Goal: Check status

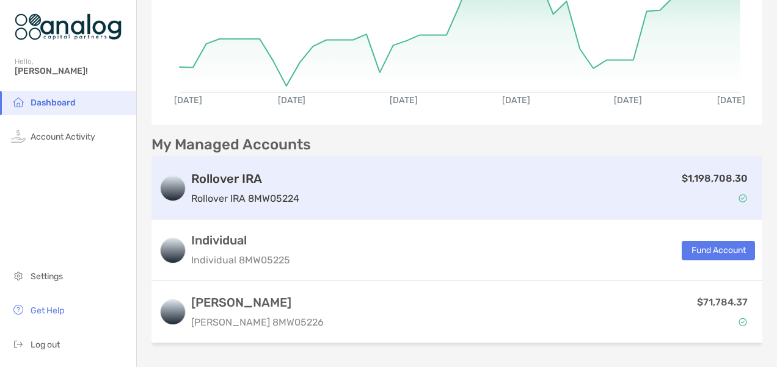
scroll to position [183, 0]
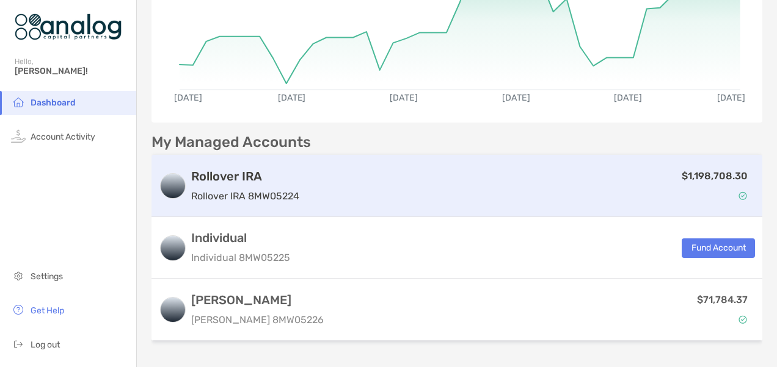
click at [225, 175] on h3 "Rollover IRA" at bounding box center [245, 176] width 108 height 15
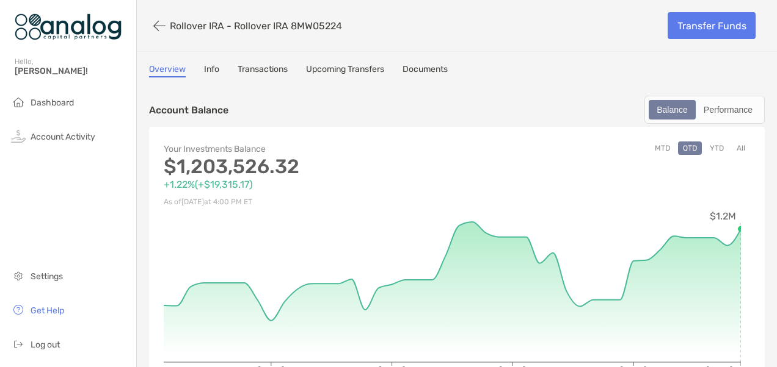
click at [707, 149] on button "YTD" at bounding box center [716, 148] width 24 height 13
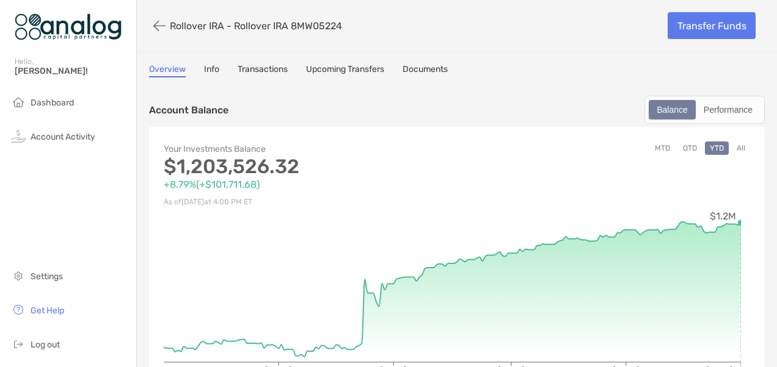
click at [339, 71] on link "Upcoming Transfers" at bounding box center [345, 70] width 78 height 13
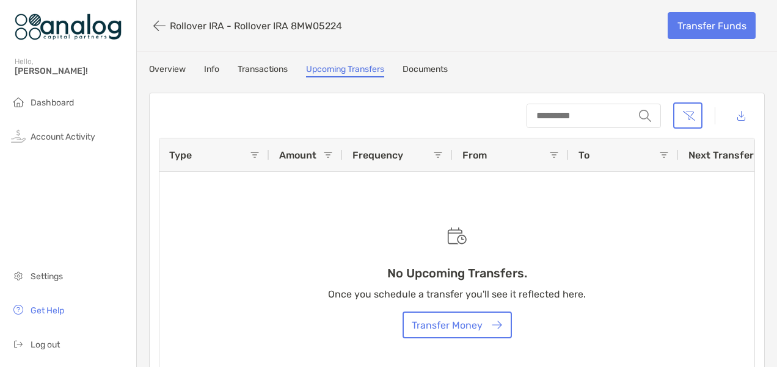
click at [260, 67] on link "Transactions" at bounding box center [262, 70] width 50 height 13
